Goal: Answer question/provide support

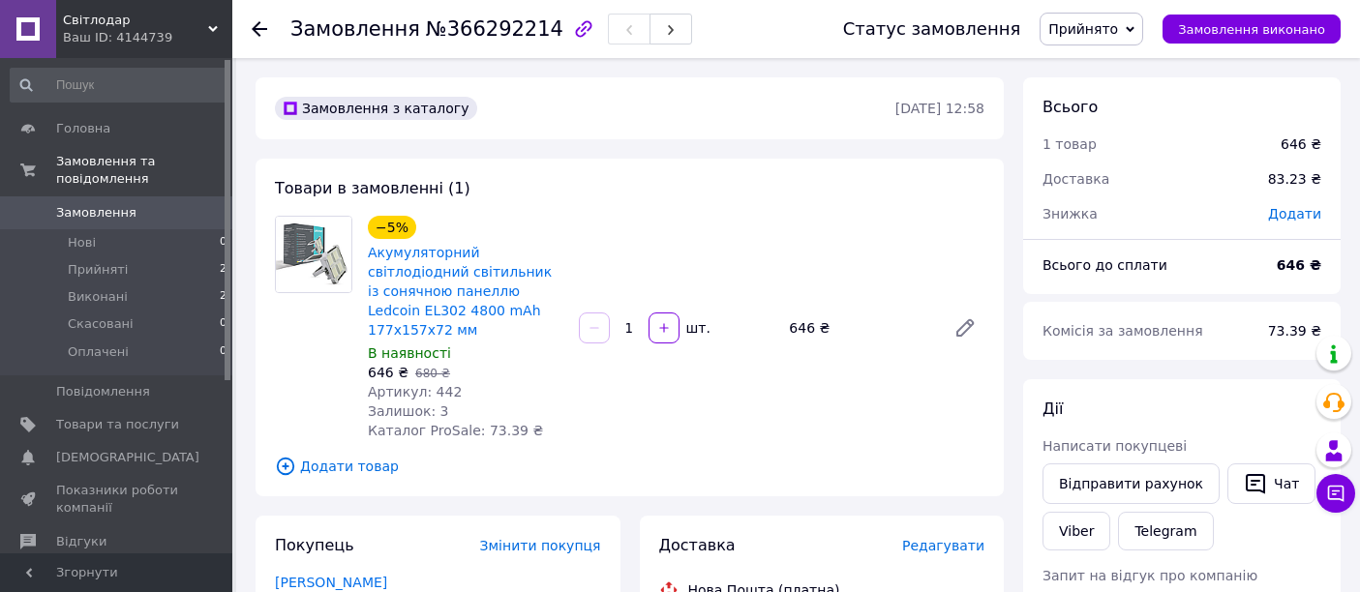
scroll to position [322, 0]
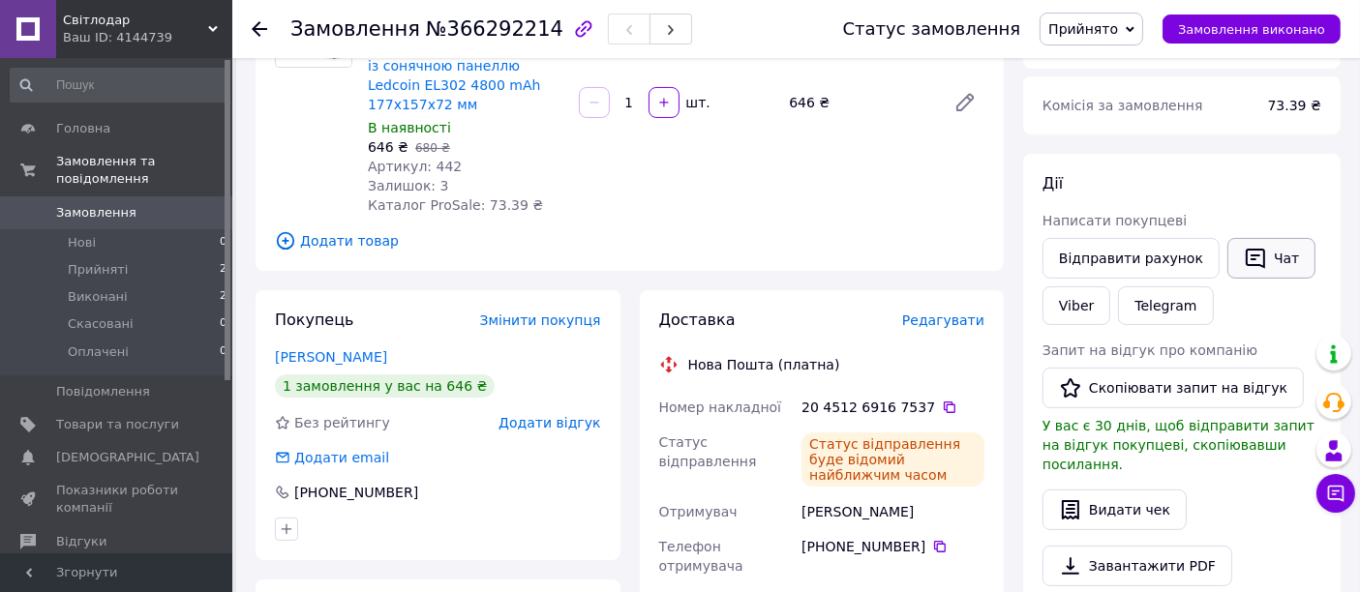
click at [1244, 247] on icon "button" at bounding box center [1255, 258] width 23 height 23
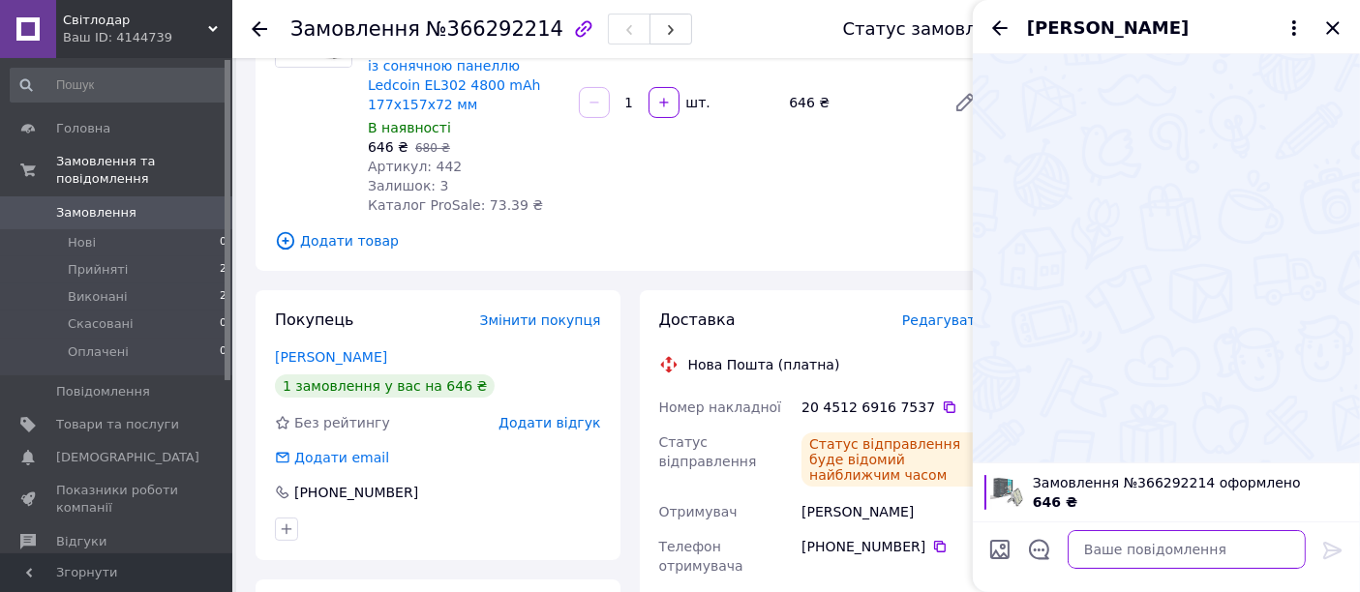
click at [1218, 555] on textarea at bounding box center [1187, 550] width 238 height 39
type textarea "Доброго дня"
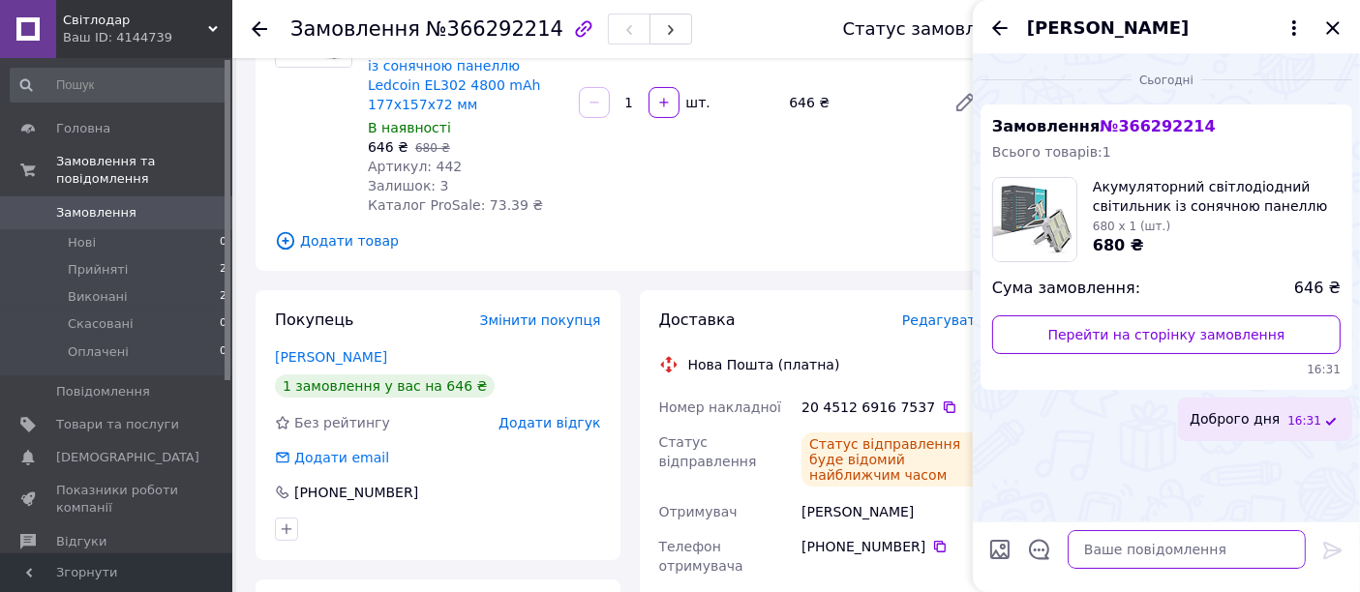
click at [1218, 546] on textarea at bounding box center [1187, 550] width 238 height 39
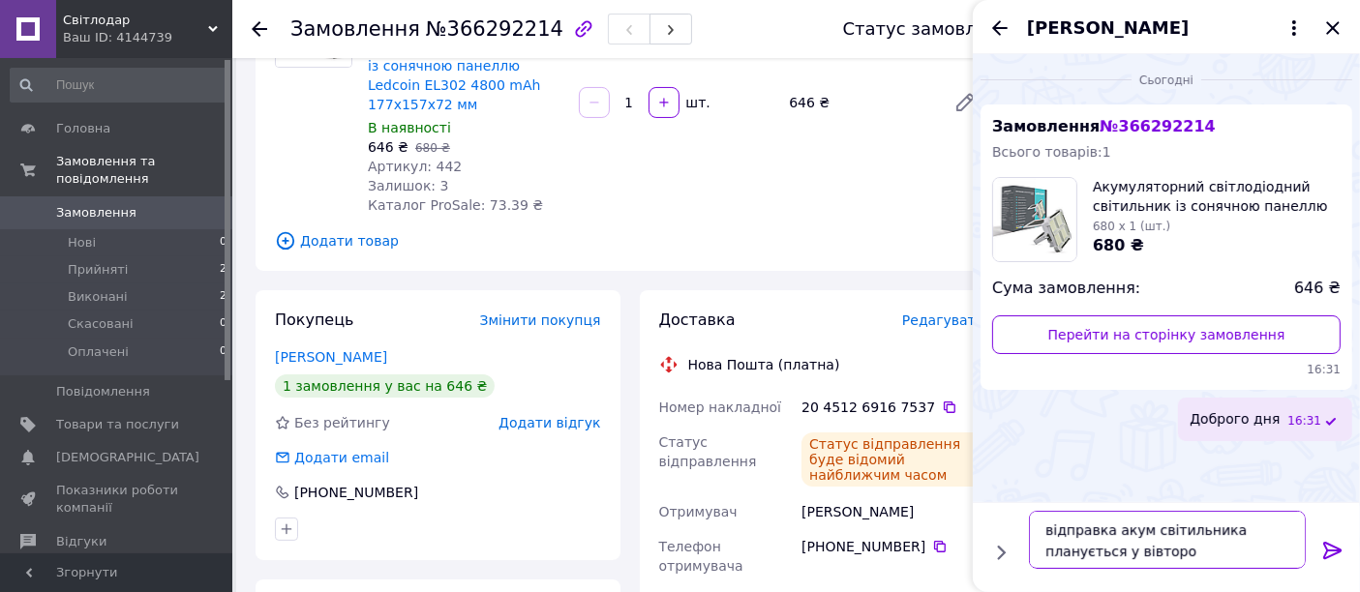
type textarea "відправка акум світильника планується у вівторок"
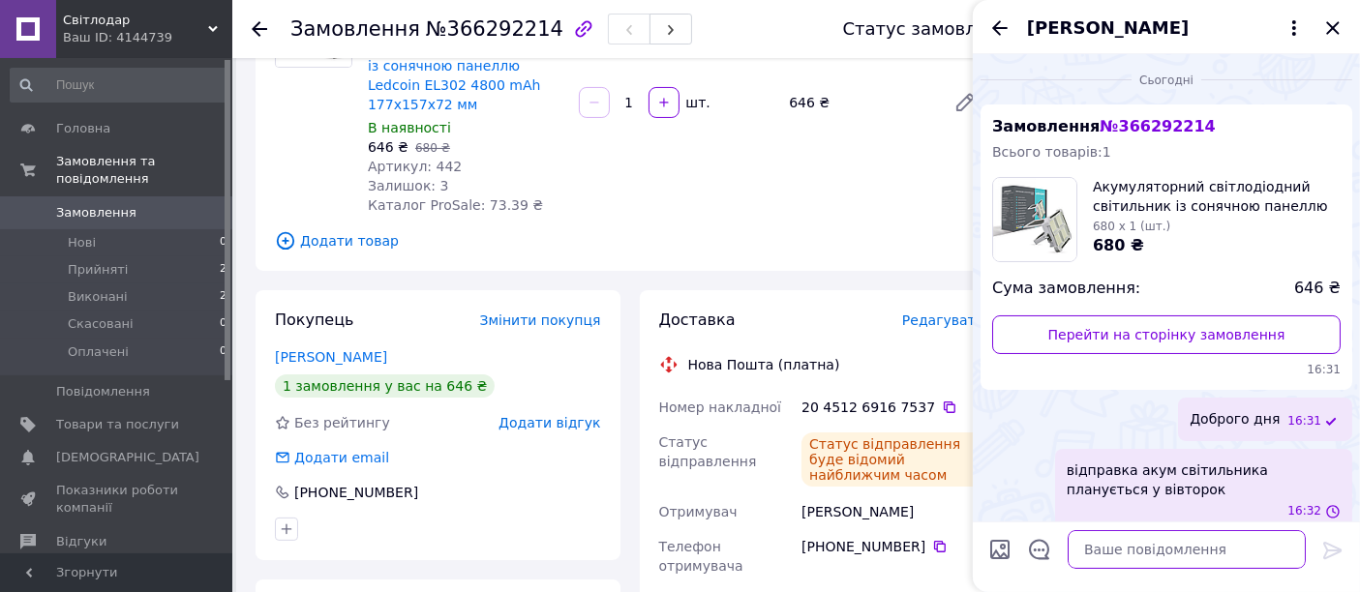
scroll to position [16, 0]
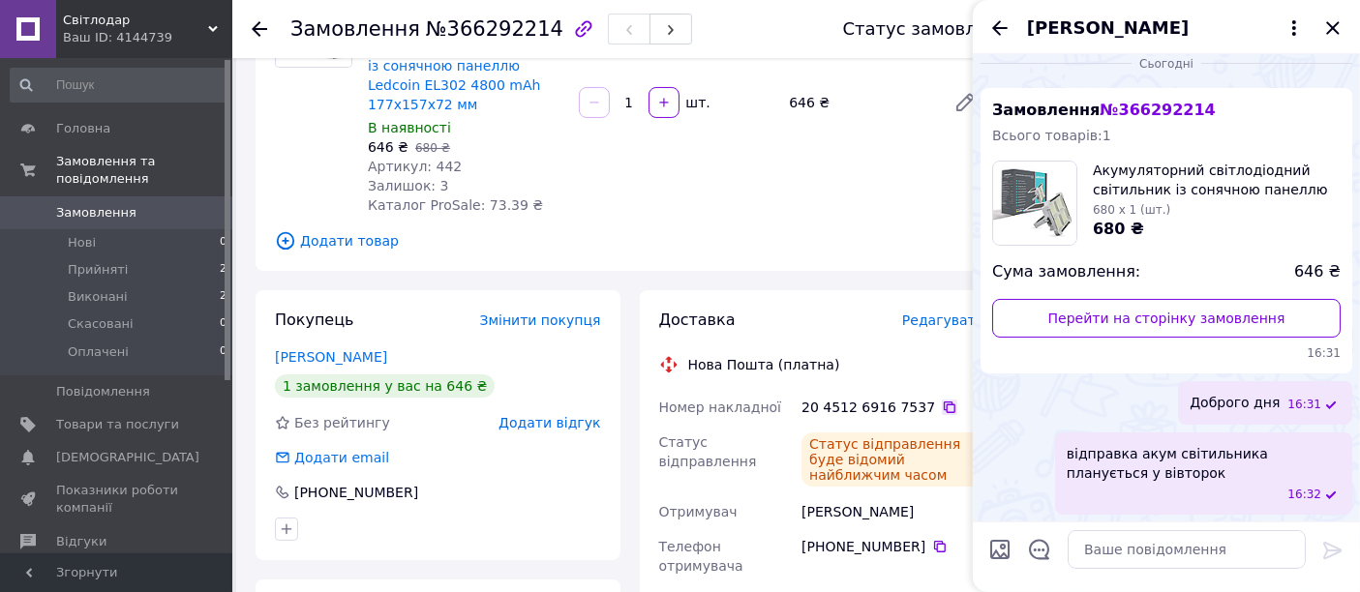
click at [944, 402] on icon at bounding box center [950, 408] width 12 height 12
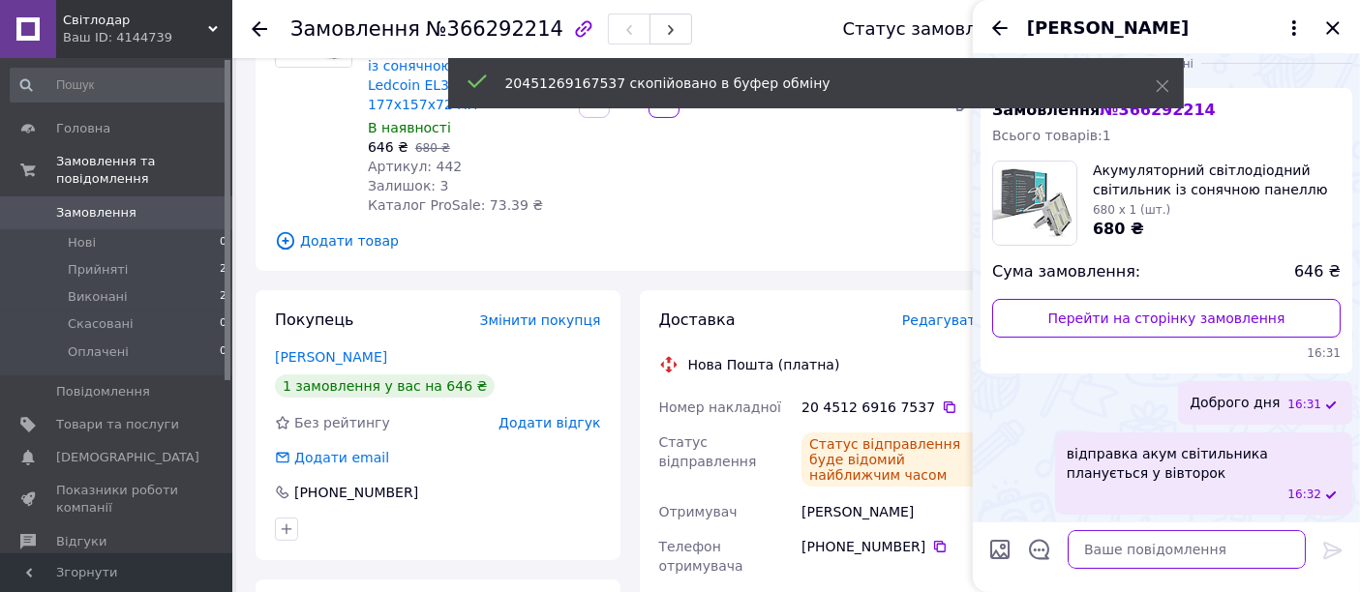
click at [1105, 556] on textarea at bounding box center [1187, 550] width 238 height 39
paste textarea "20451269167537"
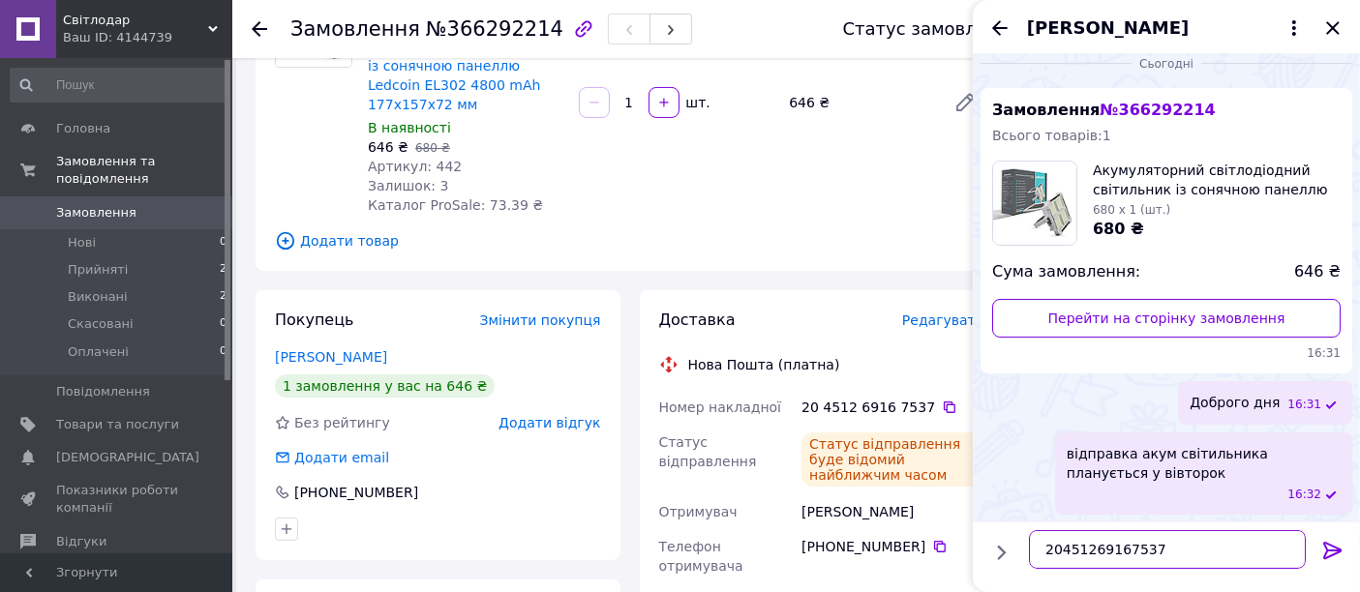
type textarea "20451269167537"
click at [1321, 551] on icon at bounding box center [1332, 550] width 23 height 23
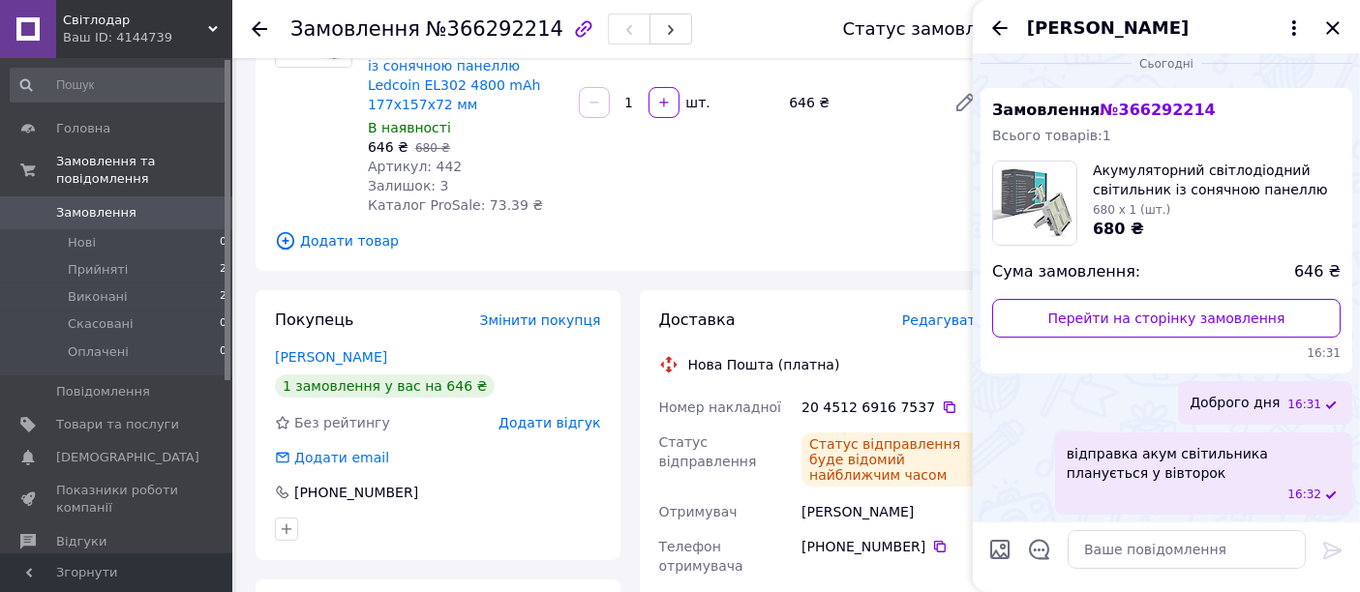
scroll to position [68, 0]
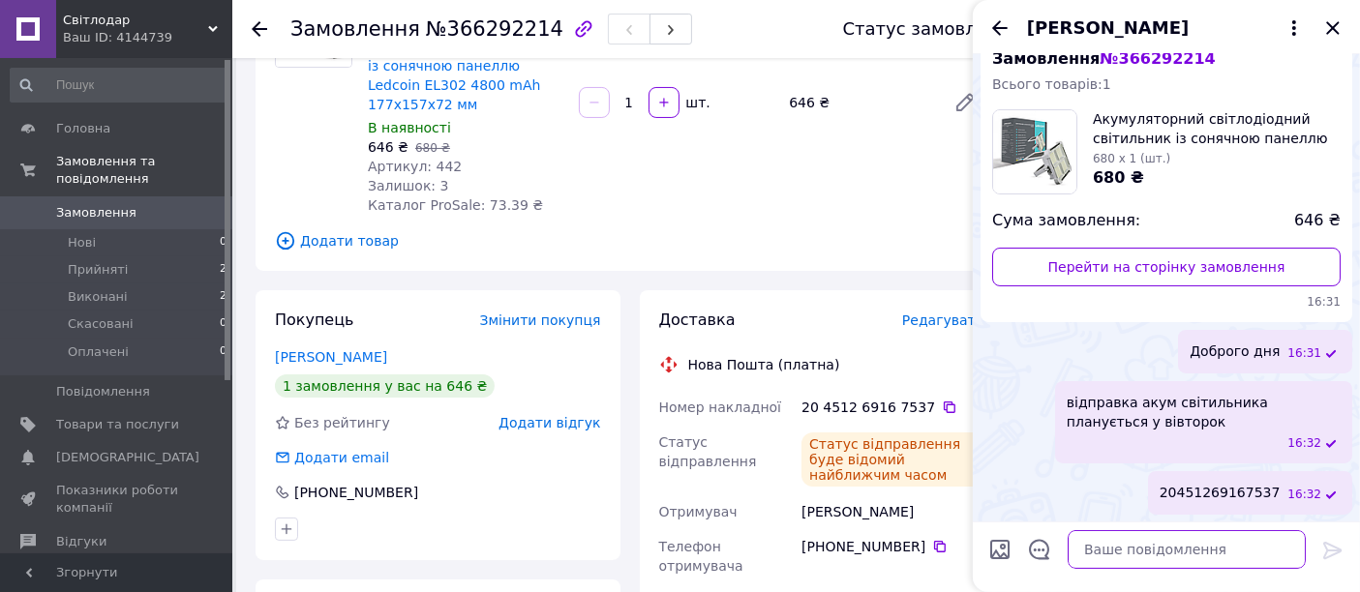
click at [1123, 549] on textarea at bounding box center [1187, 550] width 238 height 39
paste textarea "Дякуємо за покупку!"
type textarea "Дякуємо за покупку!"
click at [1323, 551] on icon at bounding box center [1332, 550] width 23 height 23
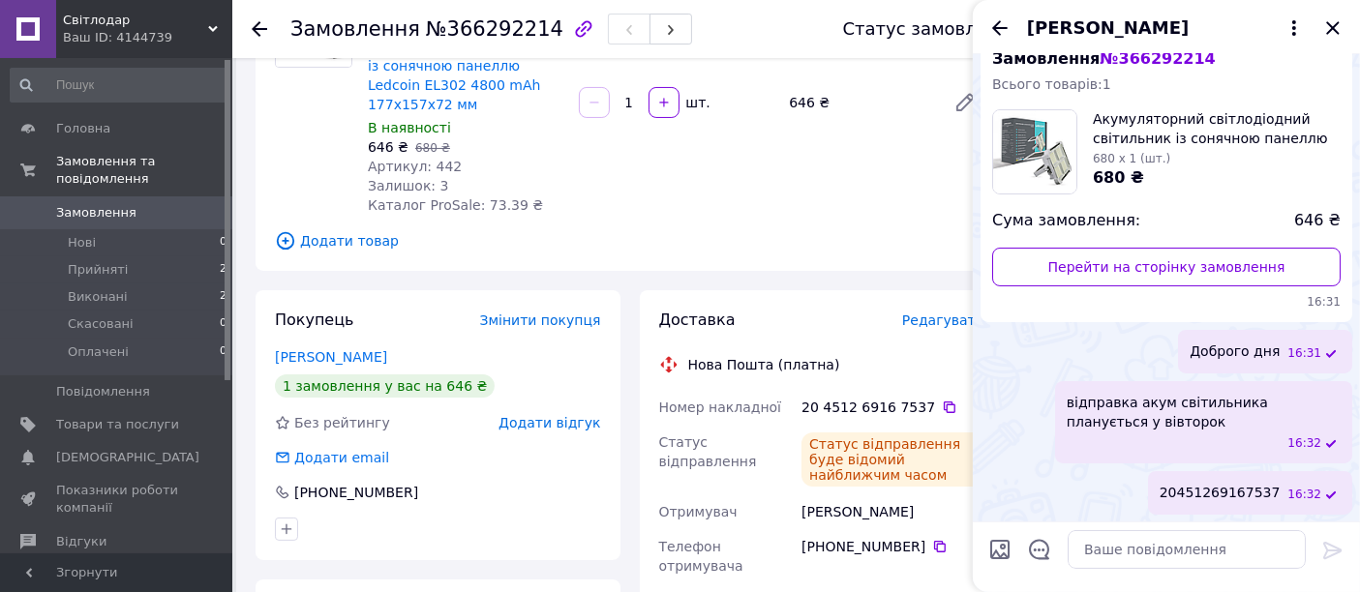
scroll to position [118, 0]
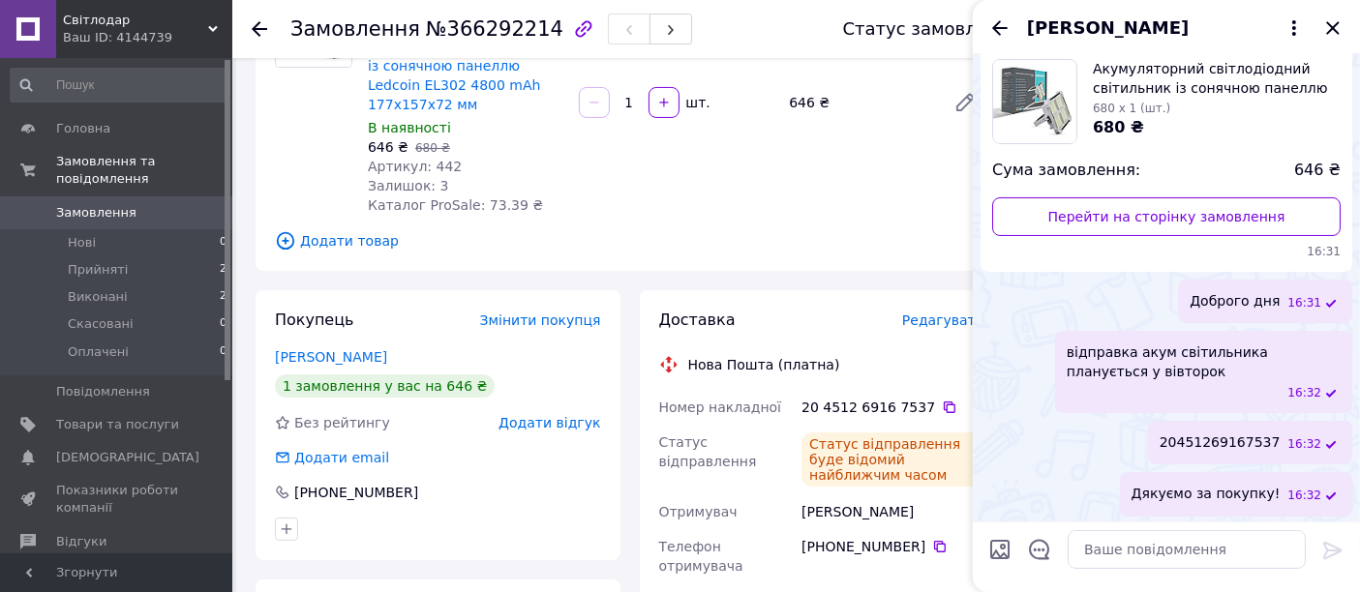
click at [744, 310] on div "Доставка" at bounding box center [780, 321] width 243 height 22
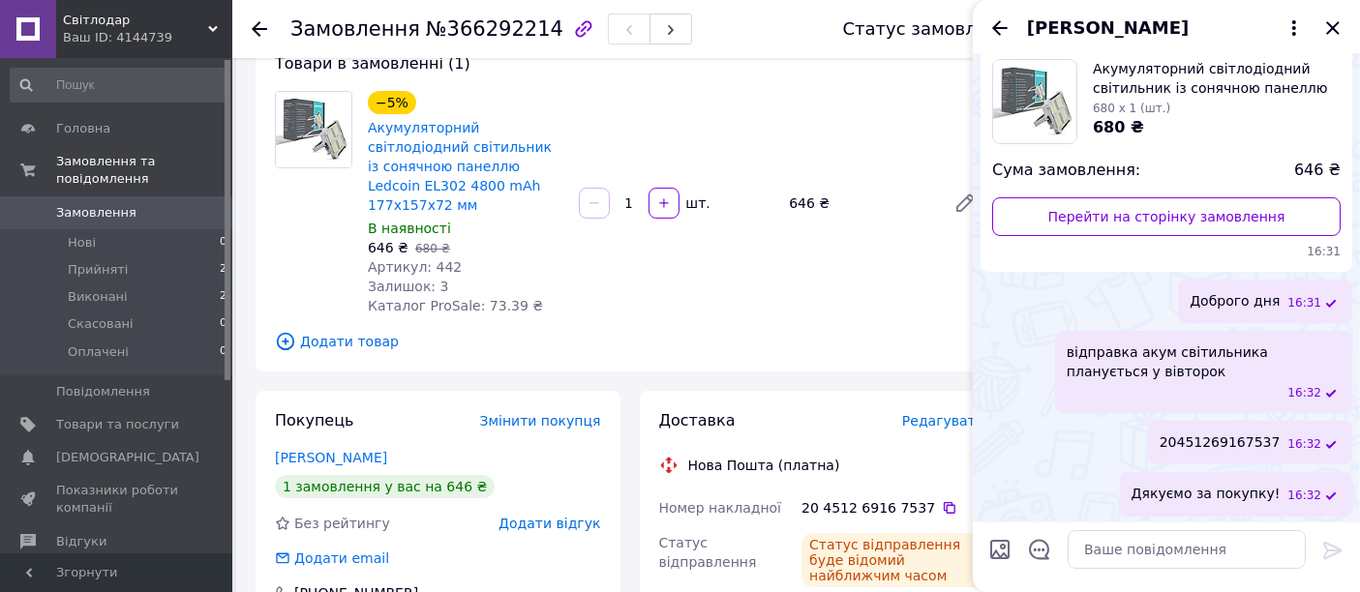
scroll to position [107, 0]
